Goal: Task Accomplishment & Management: Manage account settings

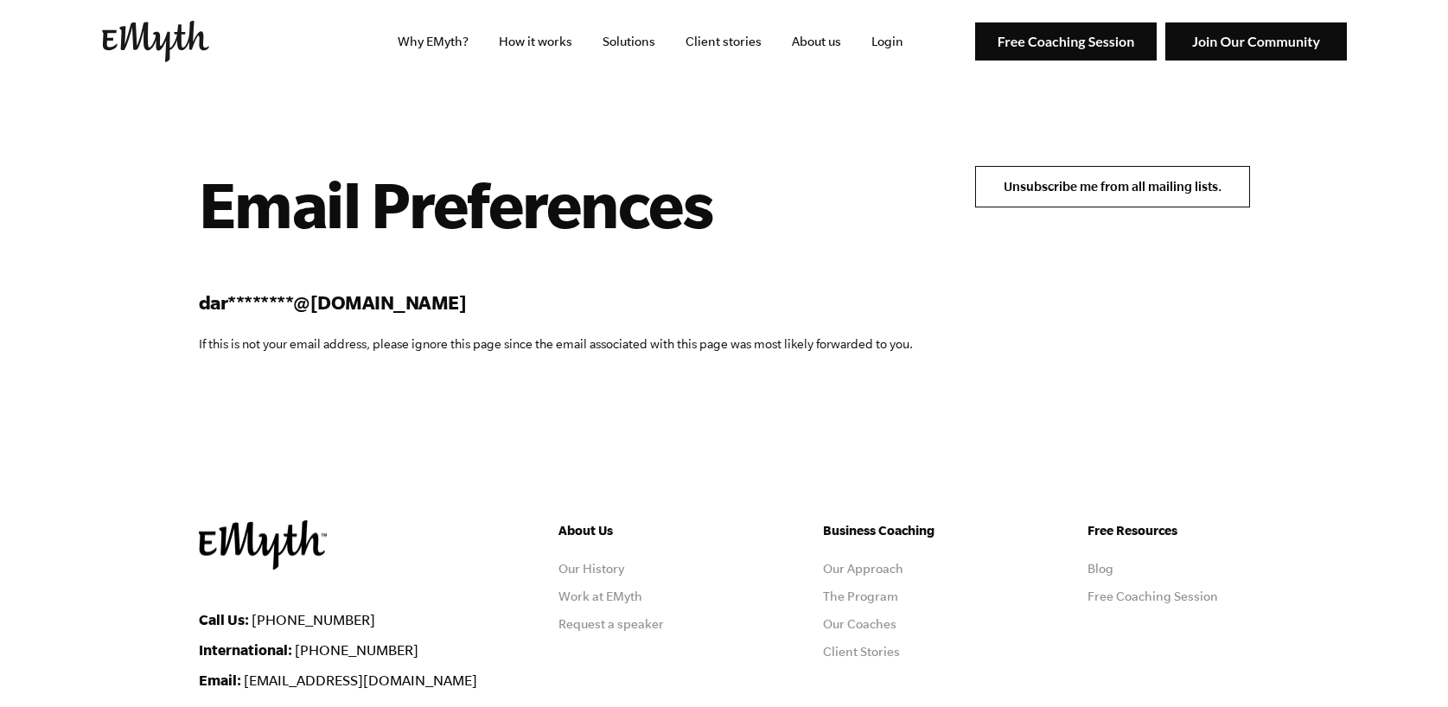
click at [1091, 184] on input "Unsubscribe me from all mailing lists." at bounding box center [1112, 187] width 275 height 42
click at [1062, 190] on input "Unsubscribe me from all mailing lists." at bounding box center [1112, 187] width 275 height 42
